Goal: Information Seeking & Learning: Learn about a topic

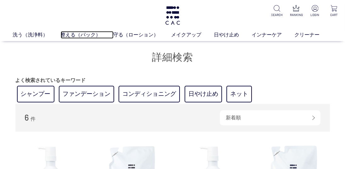
click at [81, 33] on link "整える（パック）" at bounding box center [87, 35] width 53 height 8
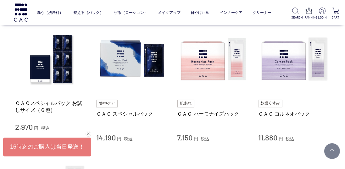
scroll to position [140, 0]
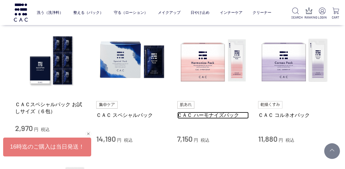
click at [219, 113] on link "ＣＡＣ ハーモナイズパック" at bounding box center [214, 115] width 72 height 7
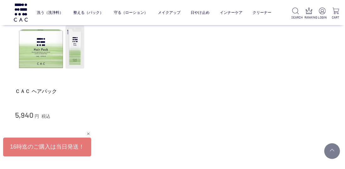
scroll to position [290, 0]
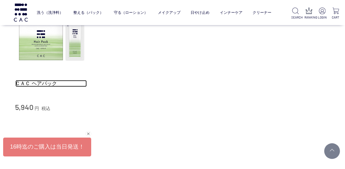
click at [48, 82] on link "ＣＡＣ ヘアパック" at bounding box center [51, 83] width 72 height 7
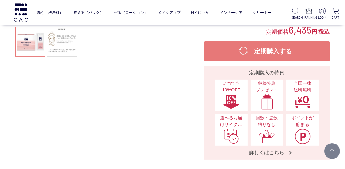
scroll to position [161, 0]
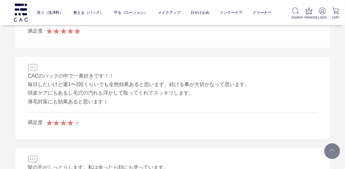
scroll to position [1268, 0]
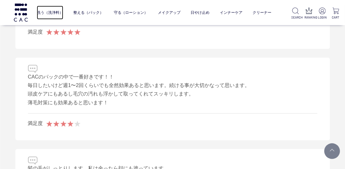
click at [53, 15] on link "洗う（洗浄料）" at bounding box center [50, 13] width 26 height 14
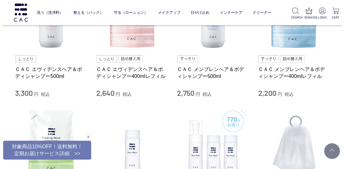
scroll to position [309, 0]
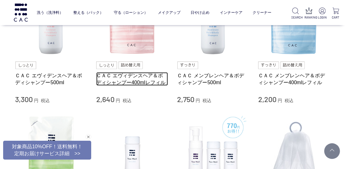
click at [144, 75] on link "ＣＡＣ エヴィデンスヘア＆ボディシャンプー400mlレフィル" at bounding box center [132, 79] width 72 height 14
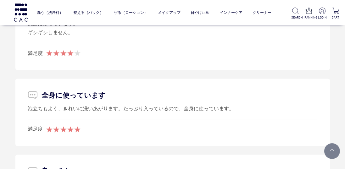
scroll to position [1087, 0]
click at [51, 13] on link "洗う（洗浄料）" at bounding box center [50, 13] width 26 height 14
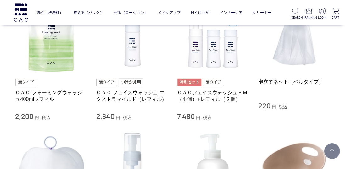
scroll to position [422, 0]
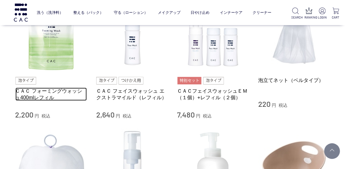
click at [53, 93] on link "ＣＡＣ フォーミングウォッシュ400mlレフィル" at bounding box center [51, 95] width 72 height 14
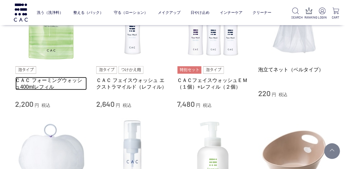
scroll to position [443, 0]
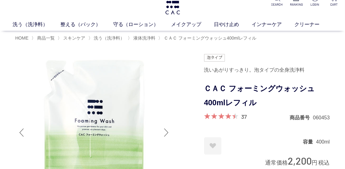
scroll to position [11, 0]
click at [83, 25] on link "整える（パック）" at bounding box center [87, 24] width 53 height 8
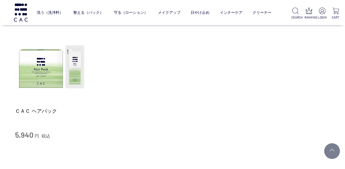
scroll to position [266, 0]
